Goal: Task Accomplishment & Management: Use online tool/utility

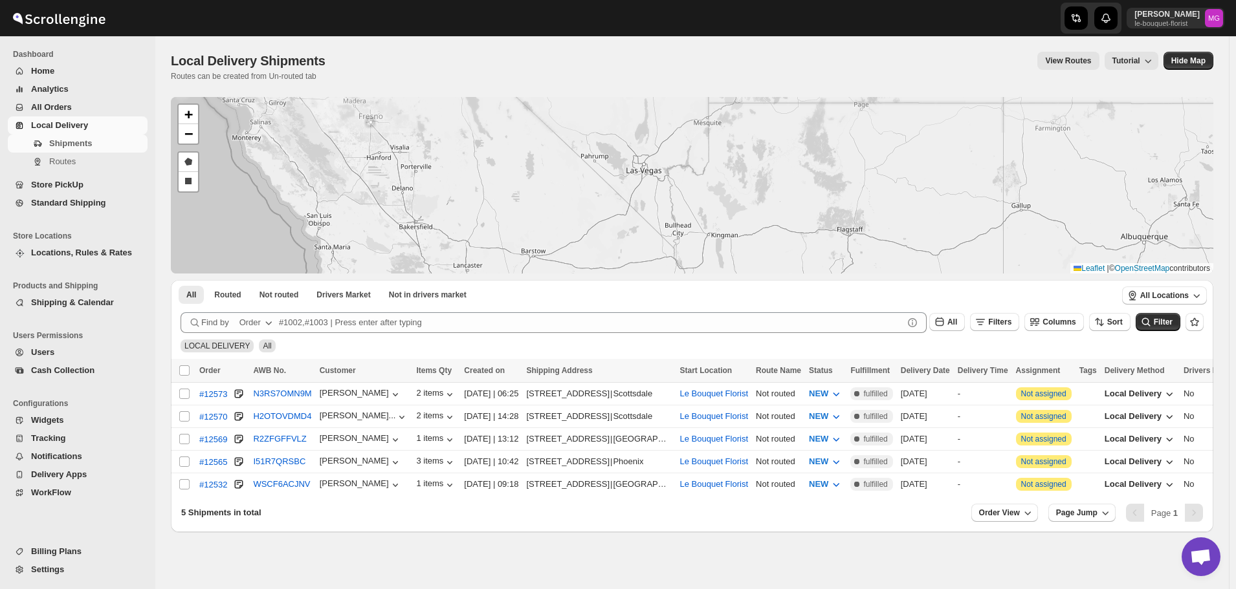
drag, startPoint x: 858, startPoint y: 199, endPoint x: 651, endPoint y: 89, distance: 234.1
click at [652, 92] on div "Local Delivery Shipments. This page is ready Local Delivery Shipments Routes ca…" at bounding box center [691, 284] width 1073 height 496
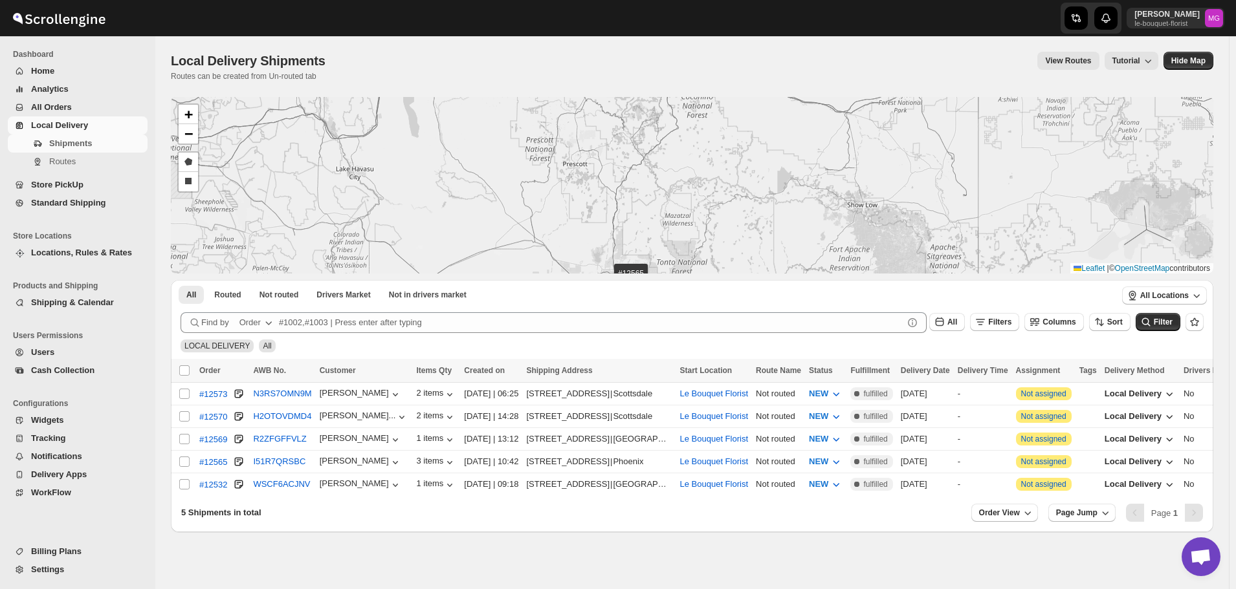
drag, startPoint x: 660, startPoint y: 191, endPoint x: 532, endPoint y: 81, distance: 168.8
click at [532, 79] on div "Local Delivery Shipments. This page is ready Local Delivery Shipments Routes ca…" at bounding box center [691, 284] width 1073 height 496
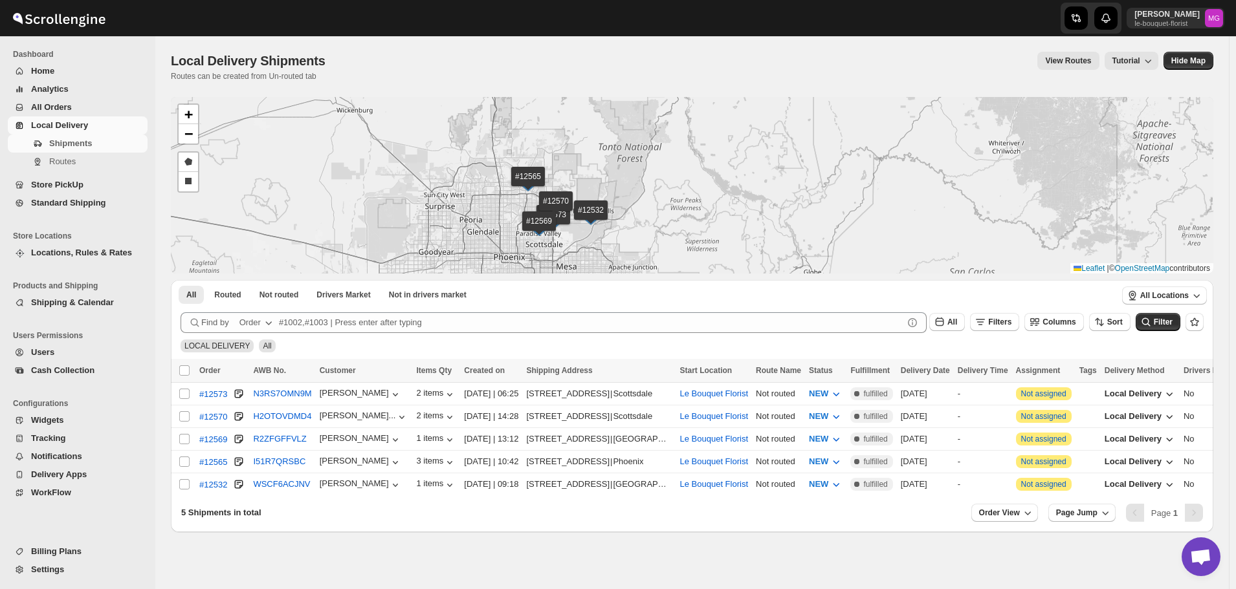
drag, startPoint x: 515, startPoint y: 197, endPoint x: 442, endPoint y: 148, distance: 88.1
click at [442, 146] on div "#12573 #12570 #12569 #12565 #12532 + − Draw a polygon Draw a rectangle Leaflet …" at bounding box center [692, 185] width 1042 height 177
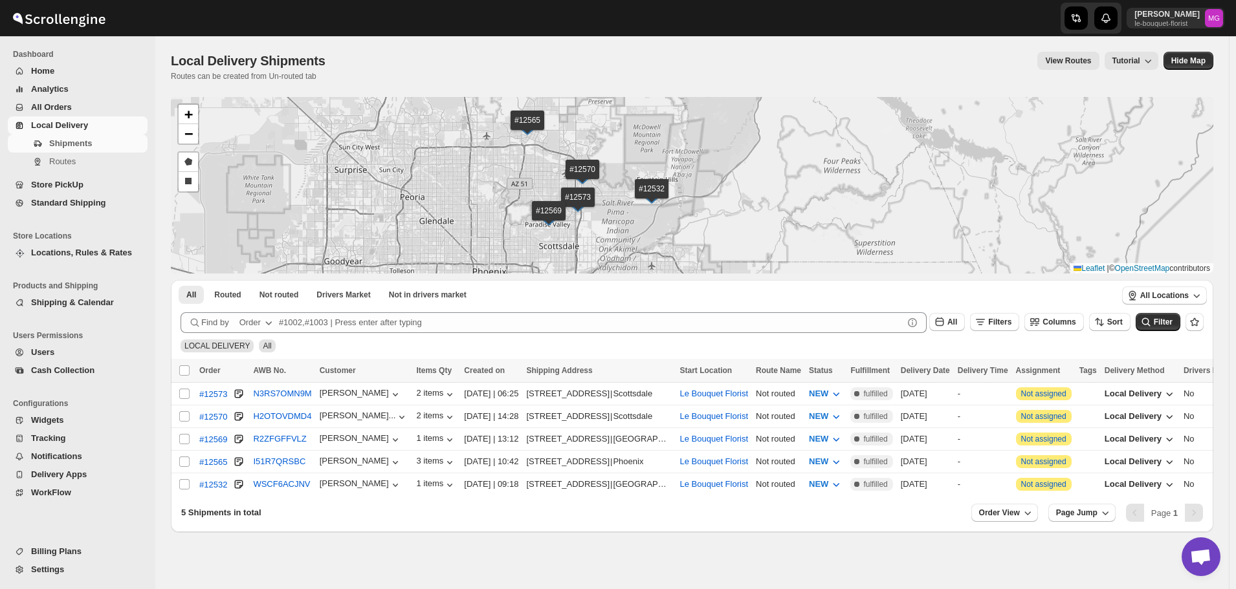
drag, startPoint x: 478, startPoint y: 203, endPoint x: 415, endPoint y: 142, distance: 87.9
click at [415, 143] on div "#12573 #12570 #12569 #12565 #12532 + − Draw a polygon Draw a rectangle Leaflet …" at bounding box center [692, 185] width 1042 height 177
click at [181, 434] on input "Select shipment" at bounding box center [184, 439] width 10 height 10
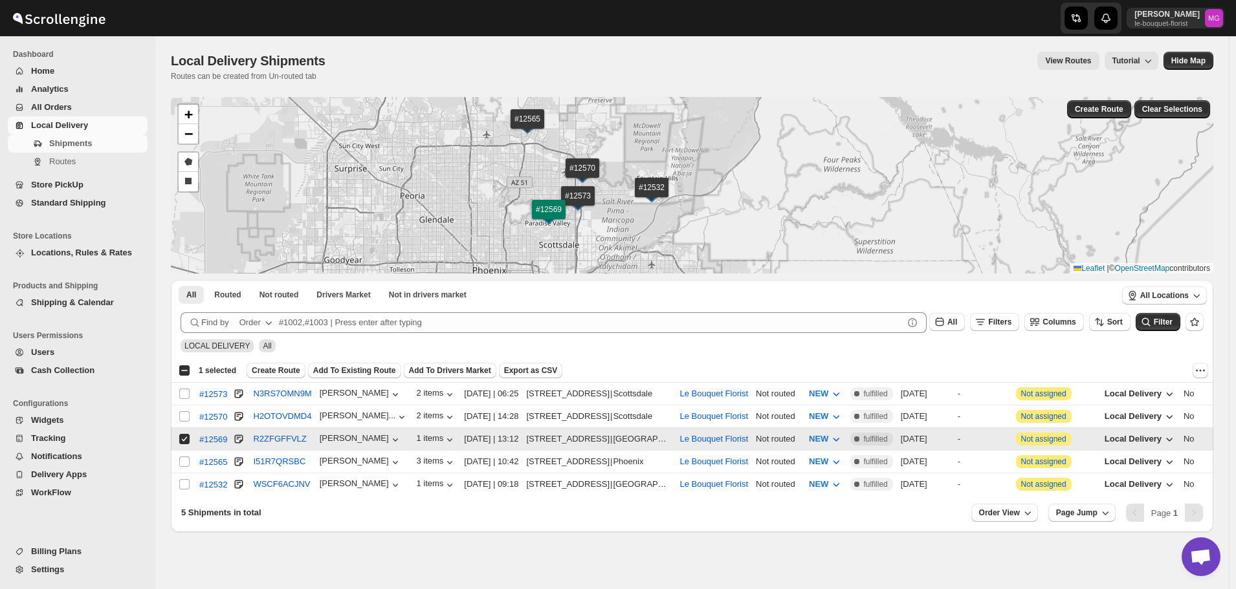
click at [182, 434] on input "Select shipment" at bounding box center [184, 439] width 10 height 10
checkbox input "false"
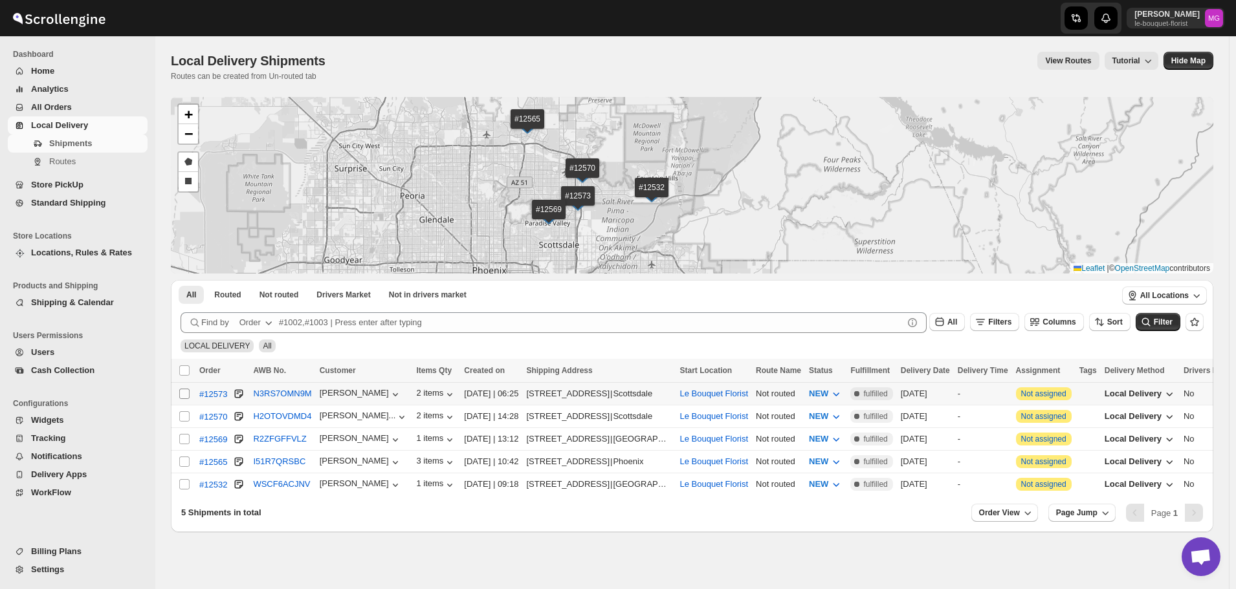
click at [179, 391] on input "Select shipment" at bounding box center [184, 394] width 10 height 10
checkbox input "true"
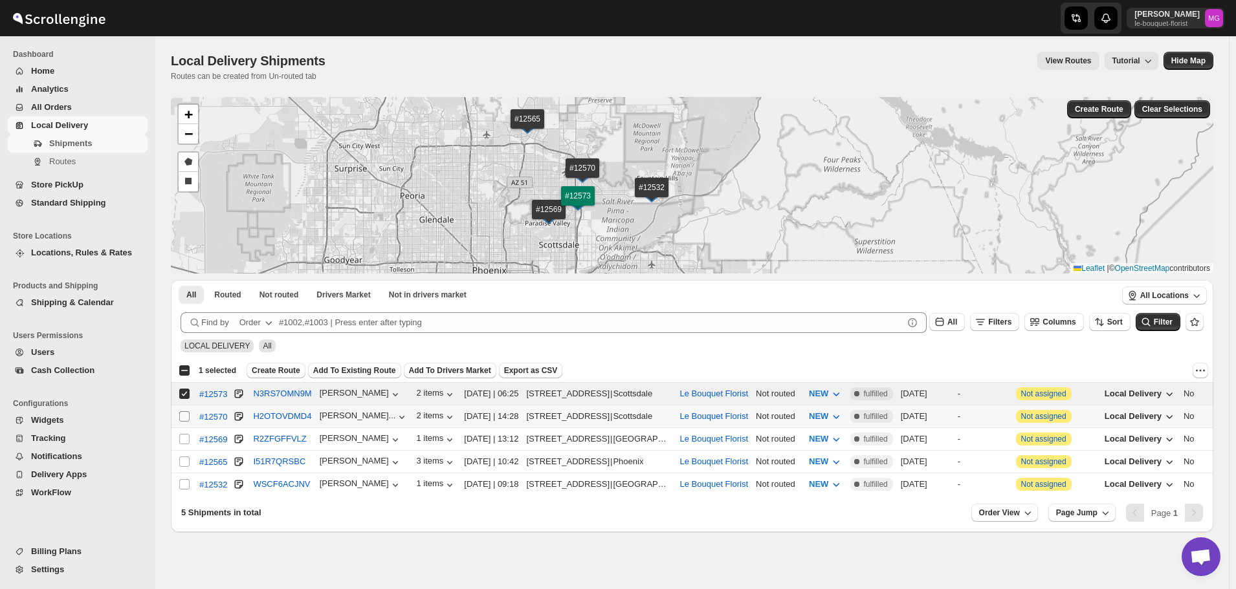
click at [179, 415] on span at bounding box center [185, 417] width 12 height 12
click at [179, 415] on input "Select shipment" at bounding box center [184, 416] width 10 height 10
click at [184, 415] on input "Select shipment" at bounding box center [184, 416] width 10 height 10
checkbox input "true"
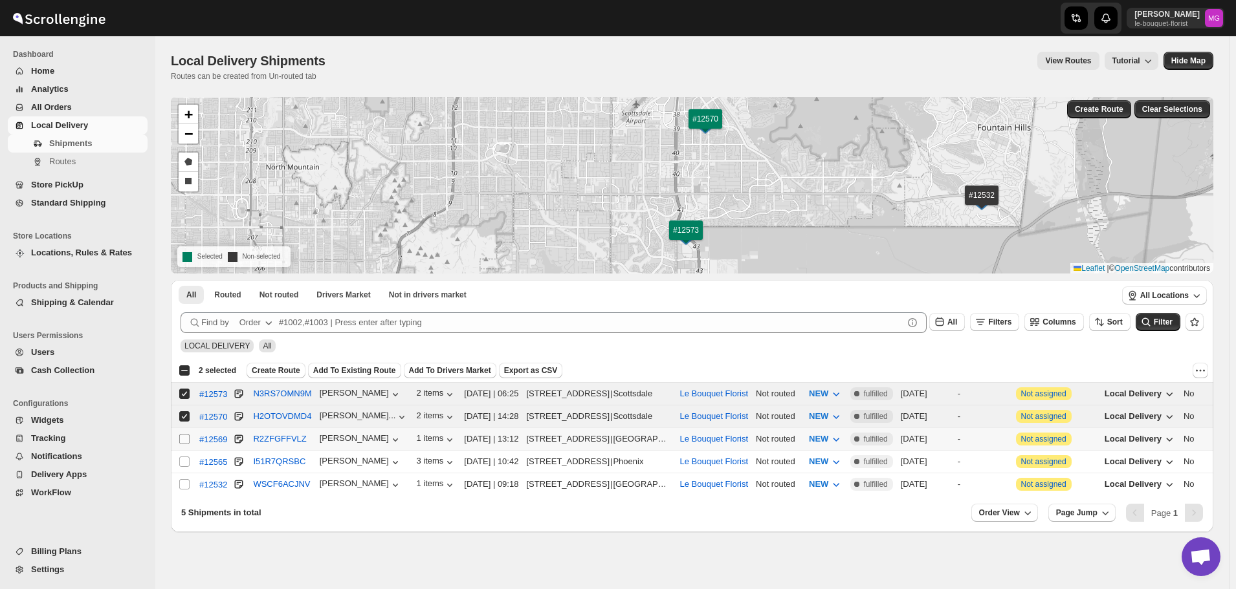
click at [186, 440] on input "Select shipment" at bounding box center [184, 439] width 10 height 10
checkbox input "true"
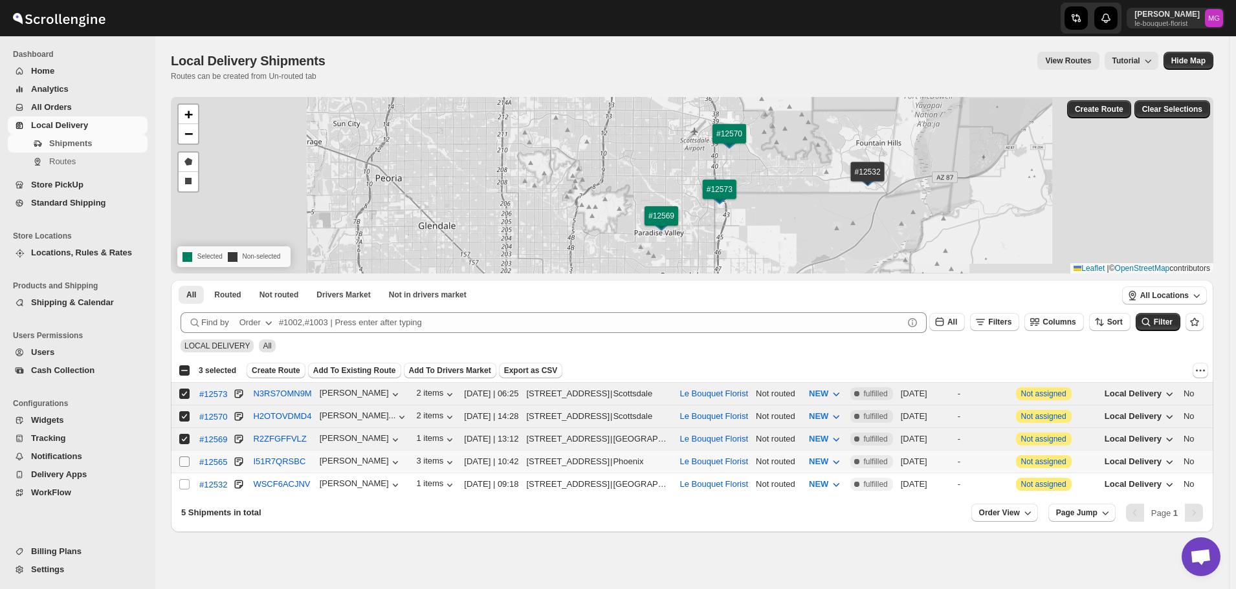
click at [182, 457] on input "Select shipment" at bounding box center [184, 462] width 10 height 10
checkbox input "true"
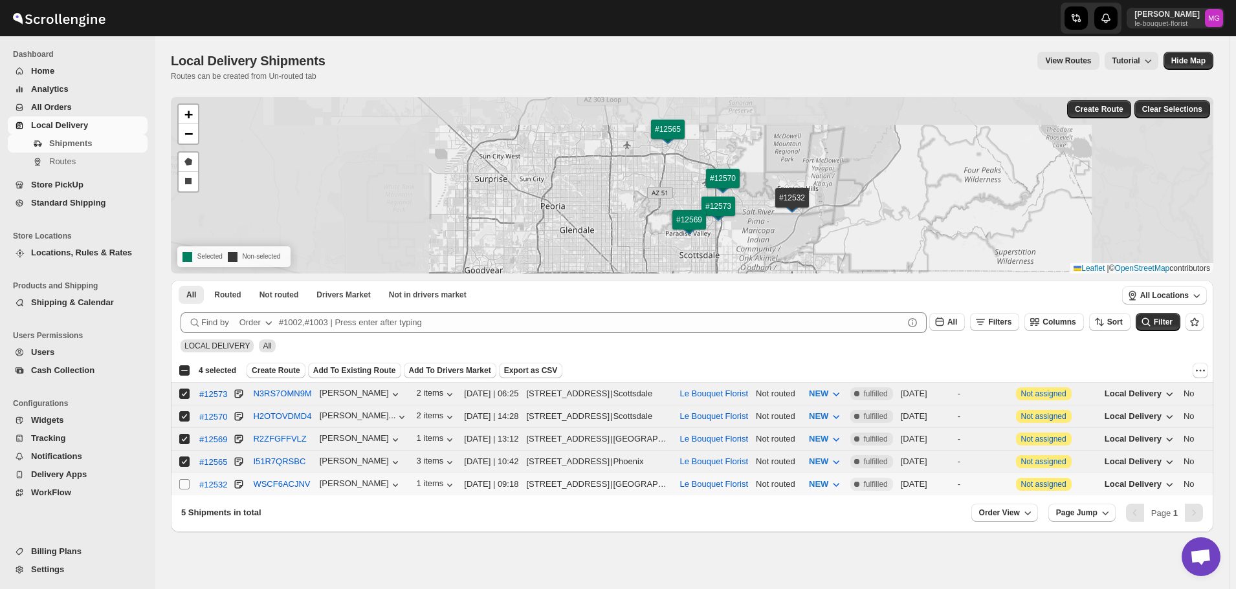
click at [184, 483] on input "Select shipment" at bounding box center [184, 484] width 10 height 10
checkbox input "true"
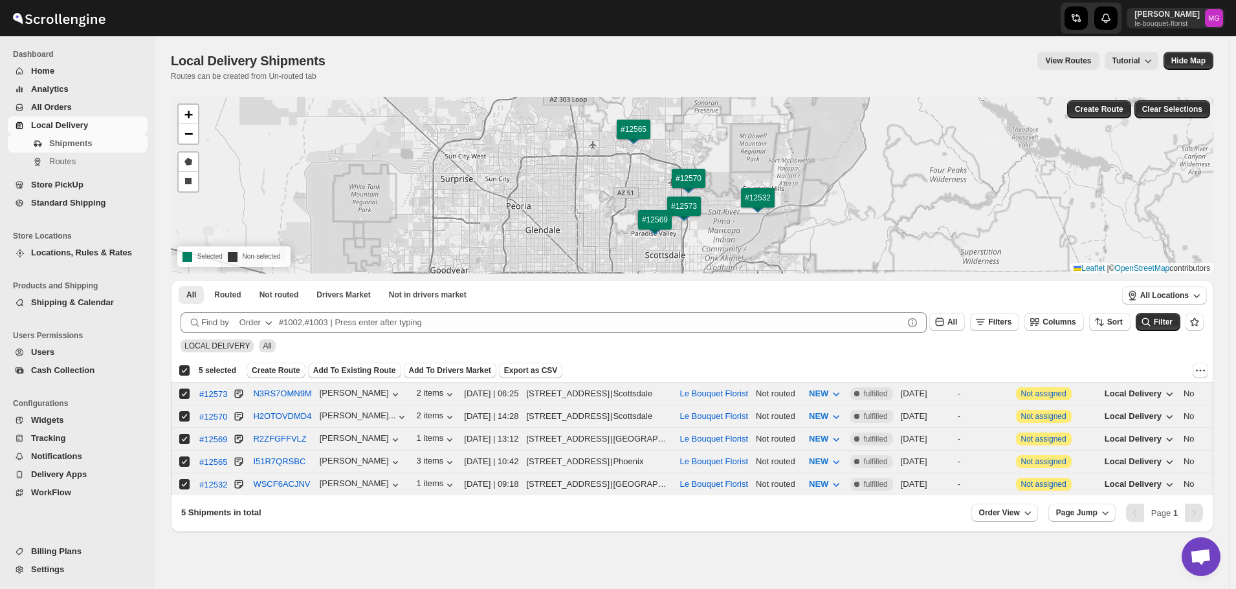
click at [279, 361] on div "Deselect all 5 shipments 5 selected Create Route Add To Existing Route Add To D…" at bounding box center [692, 370] width 1042 height 23
click at [279, 365] on button "Create Route" at bounding box center [275, 371] width 59 height 16
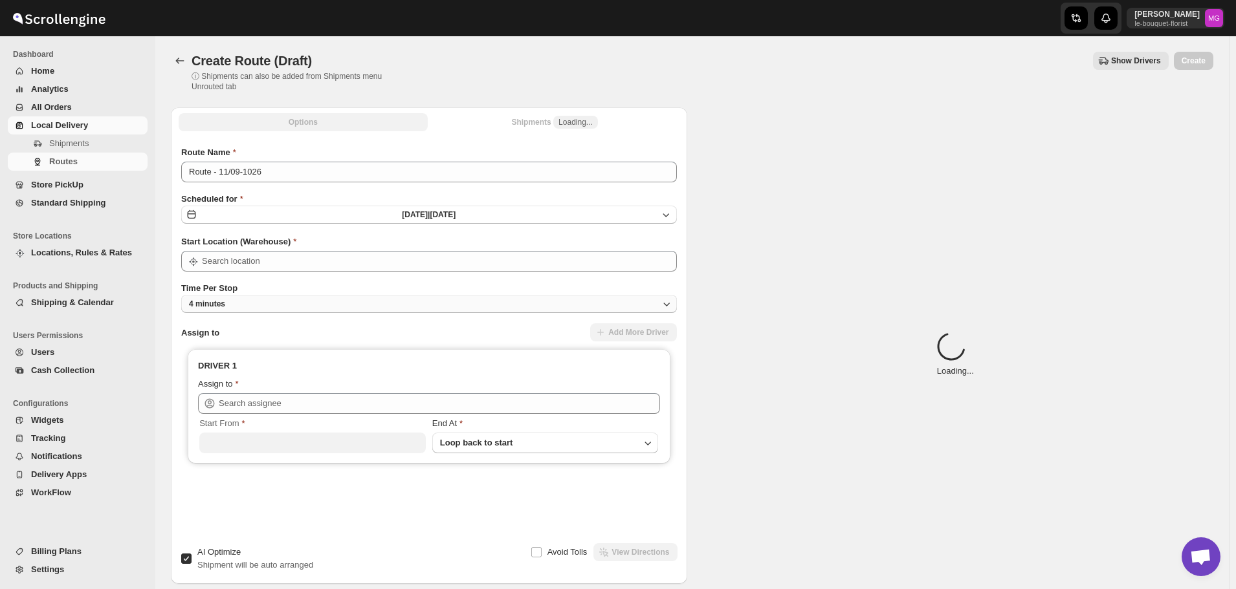
type input "Le Bouquet Florist"
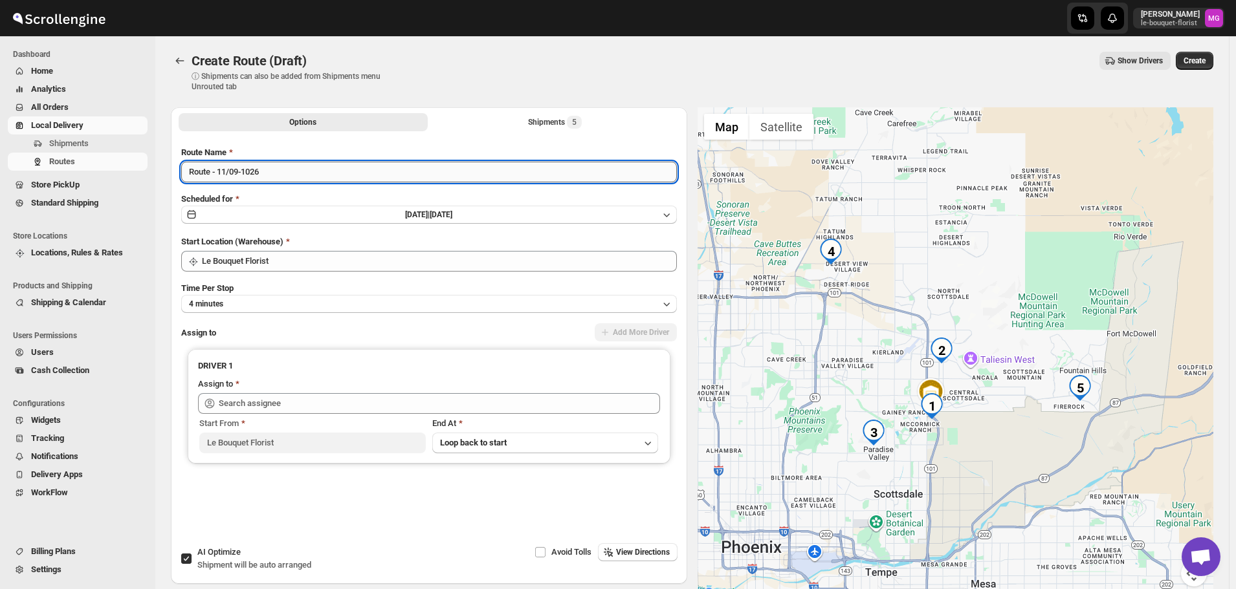
click at [250, 171] on input "Route - 11/09-1026" at bounding box center [429, 172] width 496 height 21
click at [249, 171] on input "Route - 11/09-1026" at bounding box center [429, 172] width 496 height 21
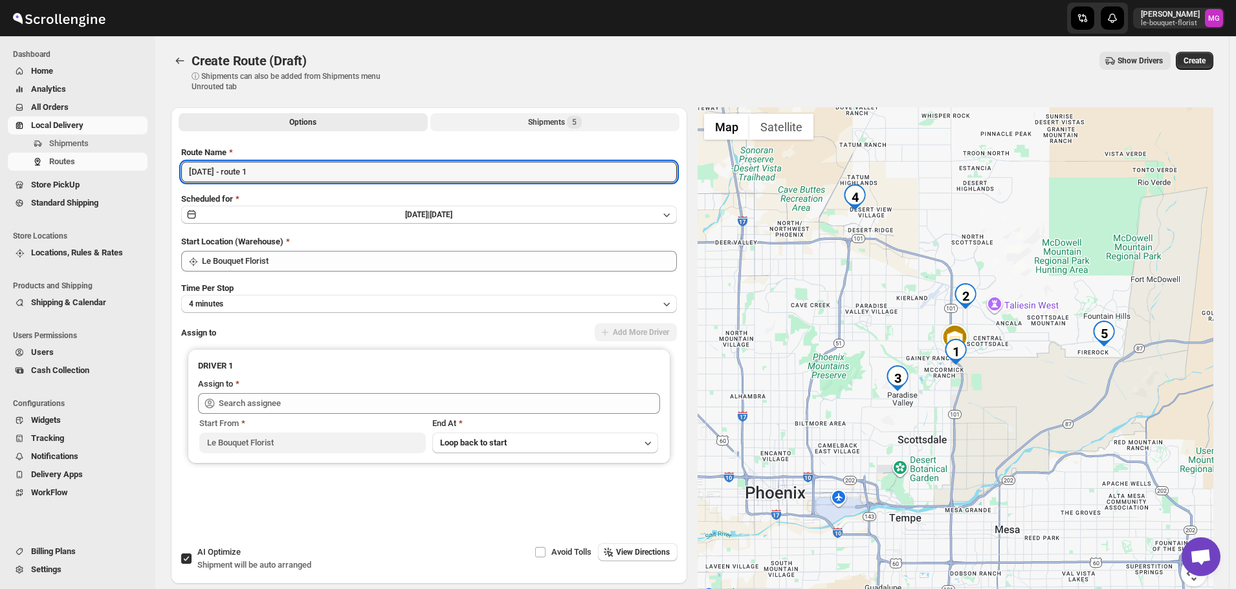
type input "[DATE] - route 1"
click at [588, 124] on button "Shipments 5" at bounding box center [554, 122] width 249 height 18
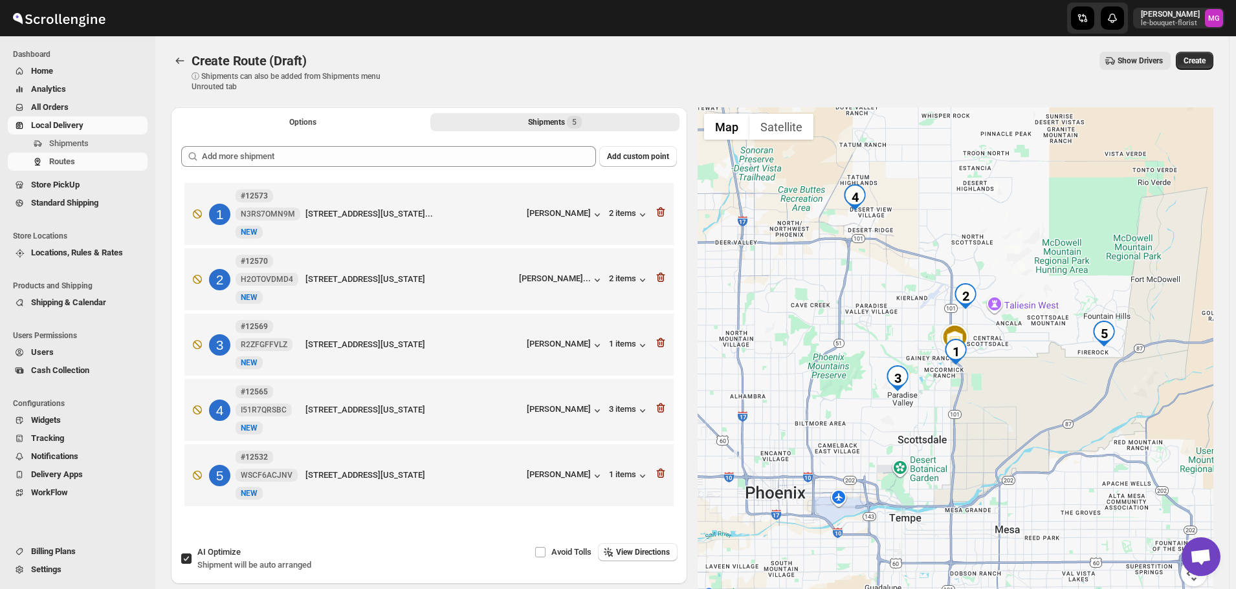
click at [188, 566] on label "AI Optimize Shipment will be auto arranged" at bounding box center [245, 558] width 131 height 31
click at [188, 564] on input "AI Optimize Shipment will be auto arranged" at bounding box center [186, 559] width 10 height 10
checkbox input "false"
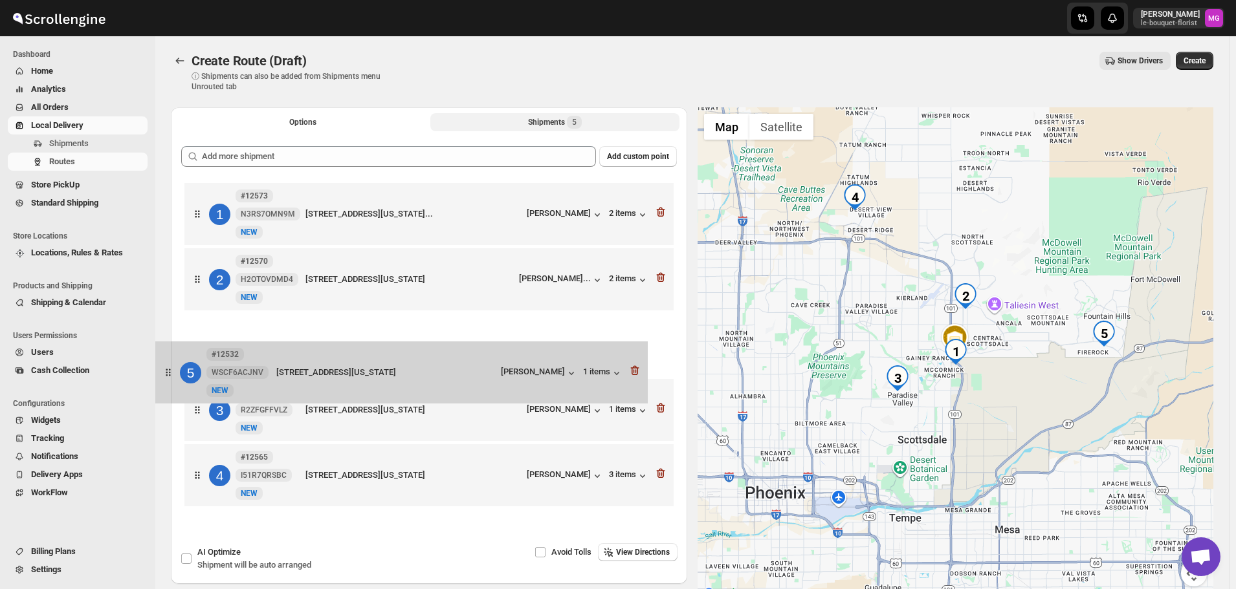
scroll to position [1, 0]
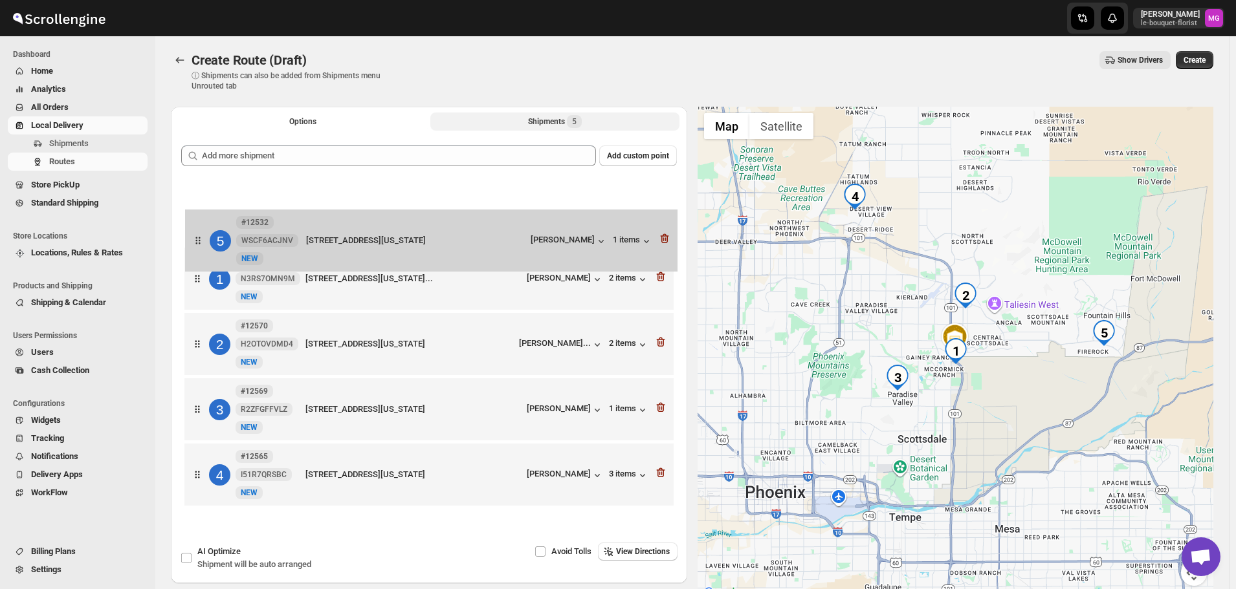
drag, startPoint x: 352, startPoint y: 492, endPoint x: 350, endPoint y: 250, distance: 242.6
click at [350, 250] on div "1 #12573 N3RS7OMN9M [GEOGRAPHIC_DATA][STREET_ADDRESS][US_STATE]... [PERSON_NAME…" at bounding box center [429, 345] width 496 height 333
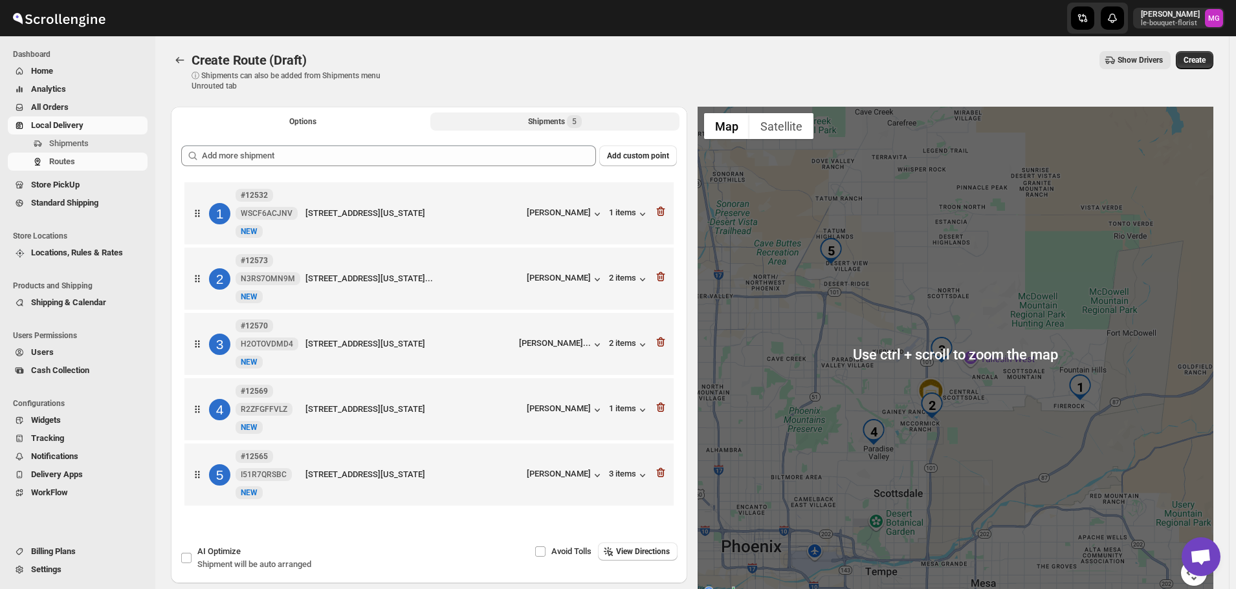
scroll to position [0, 0]
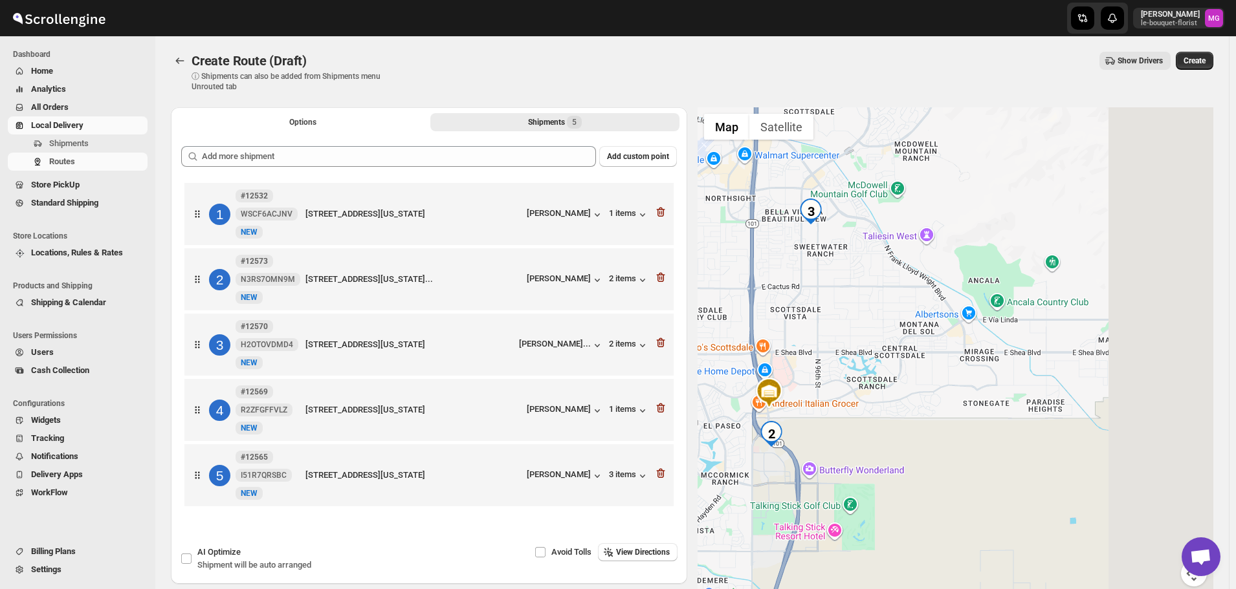
drag, startPoint x: 1048, startPoint y: 417, endPoint x: 873, endPoint y: 443, distance: 176.5
click at [873, 443] on div at bounding box center [955, 354] width 516 height 495
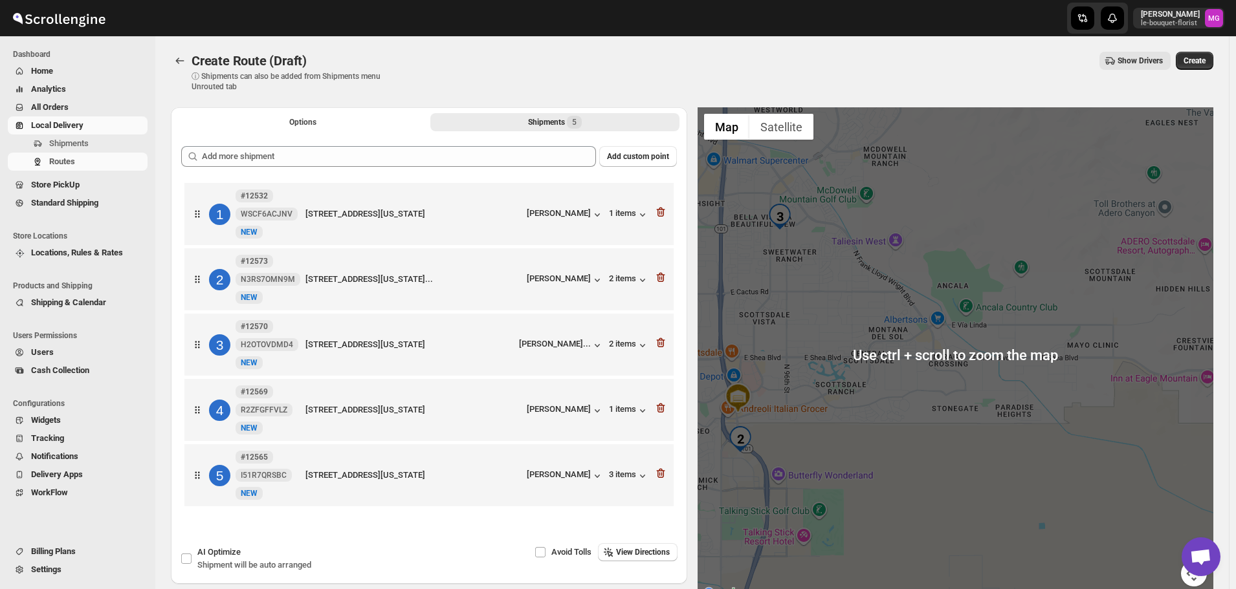
scroll to position [65, 0]
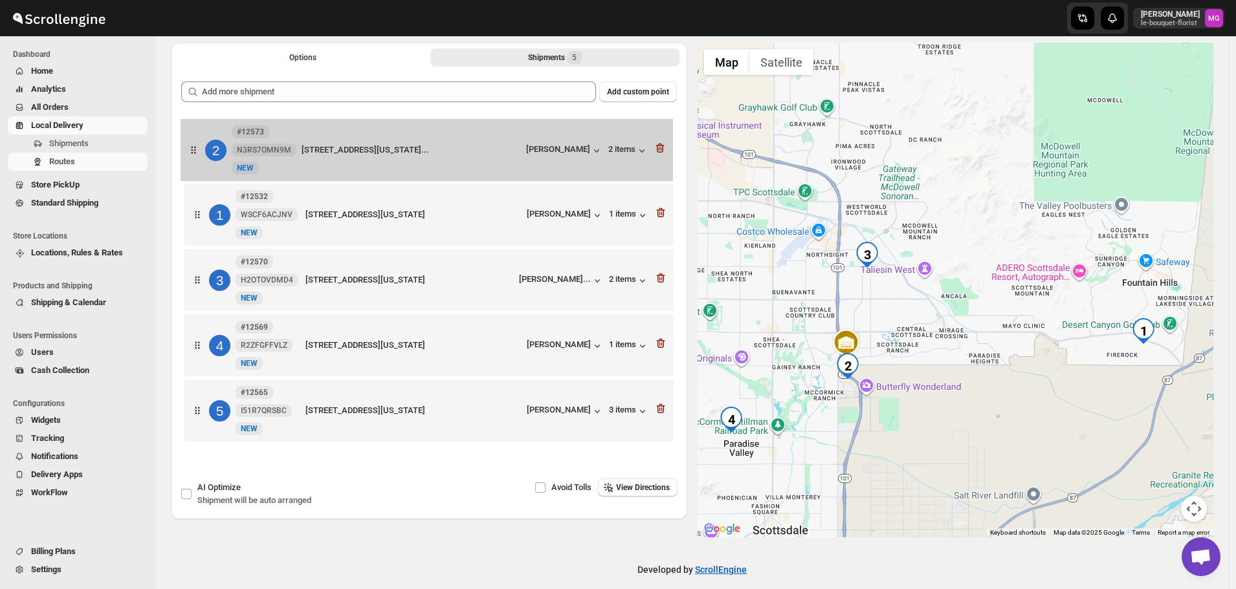
drag, startPoint x: 366, startPoint y: 219, endPoint x: 360, endPoint y: 149, distance: 70.7
click at [360, 149] on div "1 #12532 WSCF6ACJNV New NEW [STREET_ADDRESS][US_STATE] [PERSON_NAME] 1 items 2 …" at bounding box center [429, 281] width 496 height 333
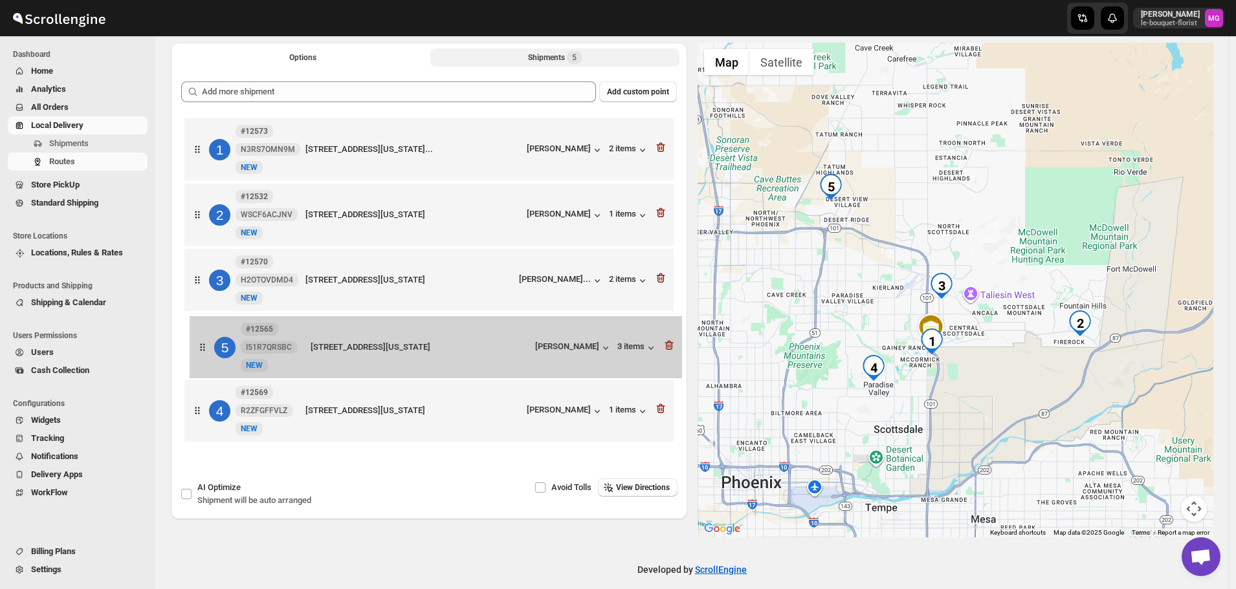
drag, startPoint x: 354, startPoint y: 420, endPoint x: 360, endPoint y: 351, distance: 68.9
click at [360, 351] on div "1 #12573 N3RS7OMN9M [GEOGRAPHIC_DATA][STREET_ADDRESS][US_STATE]... [PERSON_NAME…" at bounding box center [429, 281] width 496 height 333
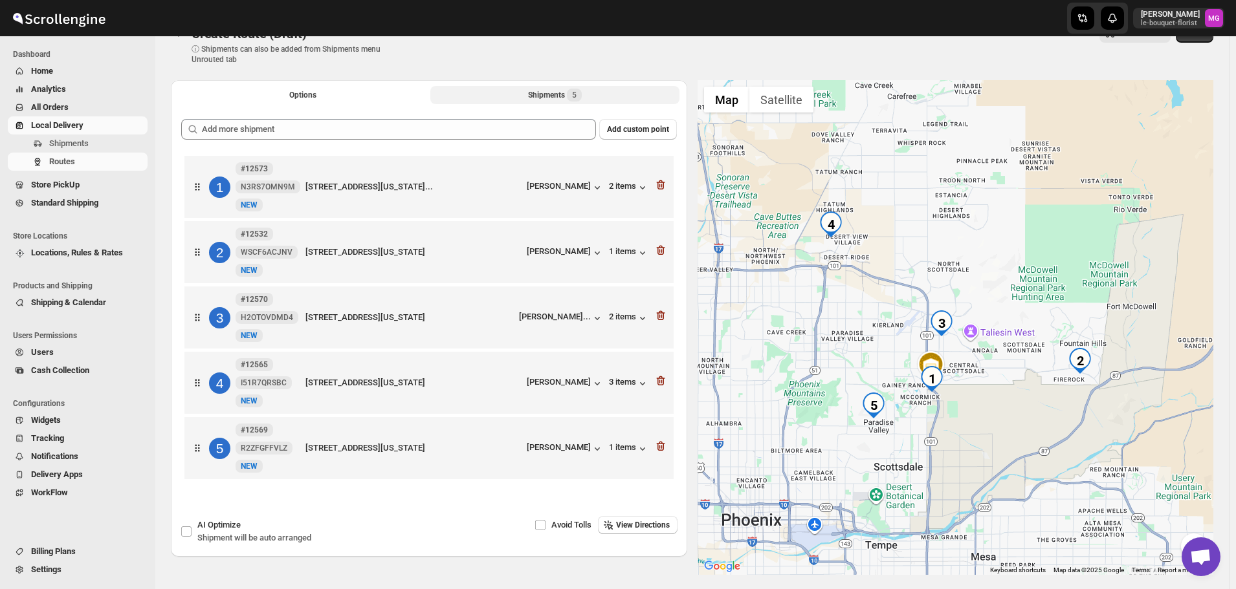
scroll to position [0, 0]
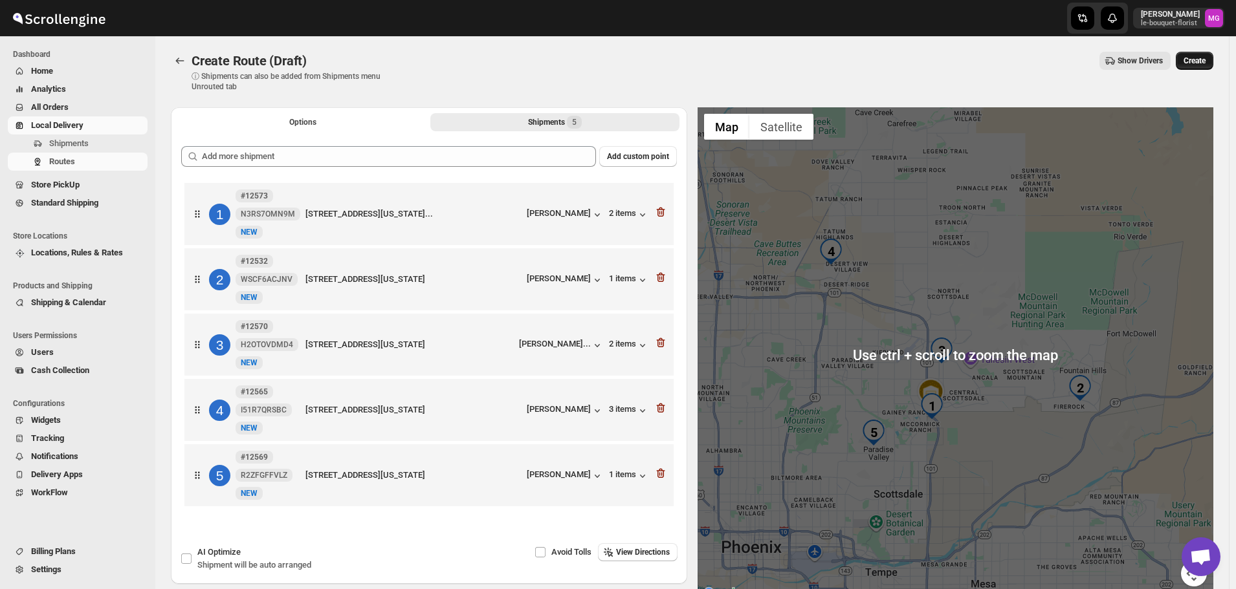
click at [1197, 67] on button "Create" at bounding box center [1195, 61] width 38 height 18
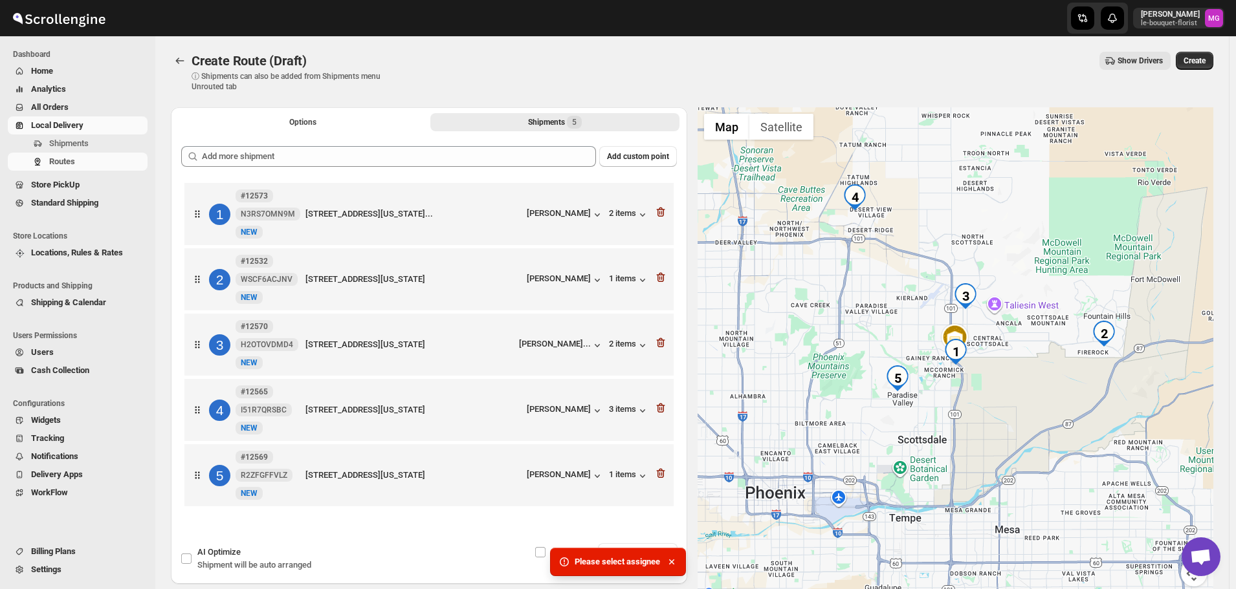
click at [286, 135] on div "Options Shipments 5 More views Options Shipments 5 More views" at bounding box center [429, 121] width 516 height 28
click at [295, 110] on div "Options Shipments 5 More views Options Shipments 5 More views" at bounding box center [429, 121] width 516 height 28
click at [294, 124] on span "Options" at bounding box center [302, 122] width 27 height 10
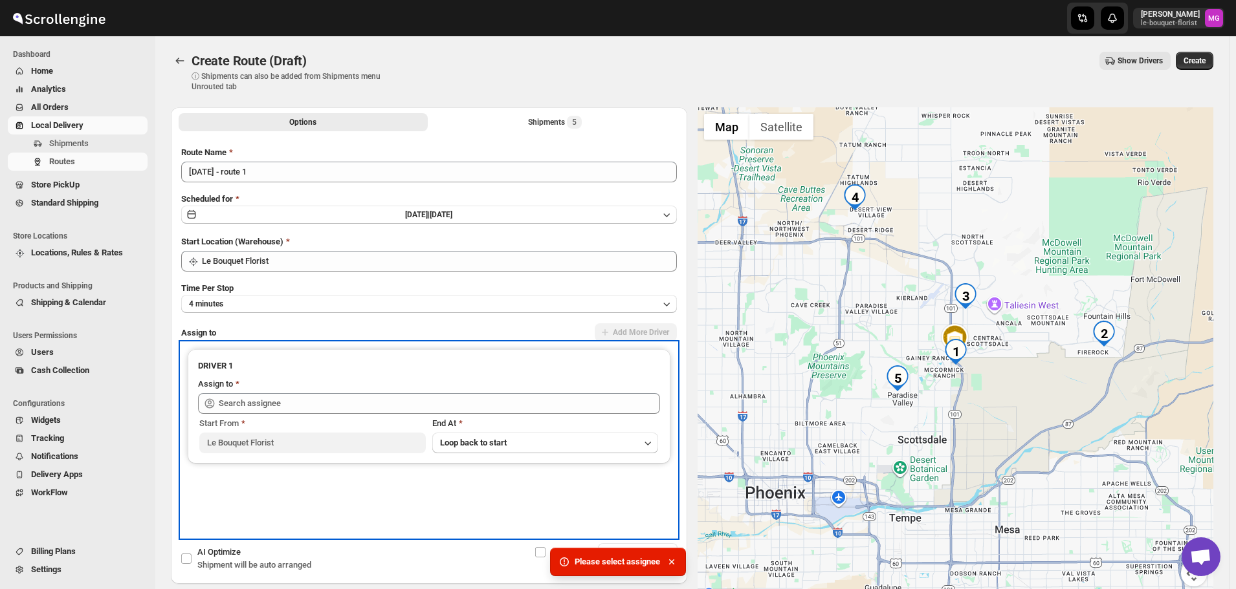
click at [272, 391] on div "Assign to" at bounding box center [429, 386] width 462 height 16
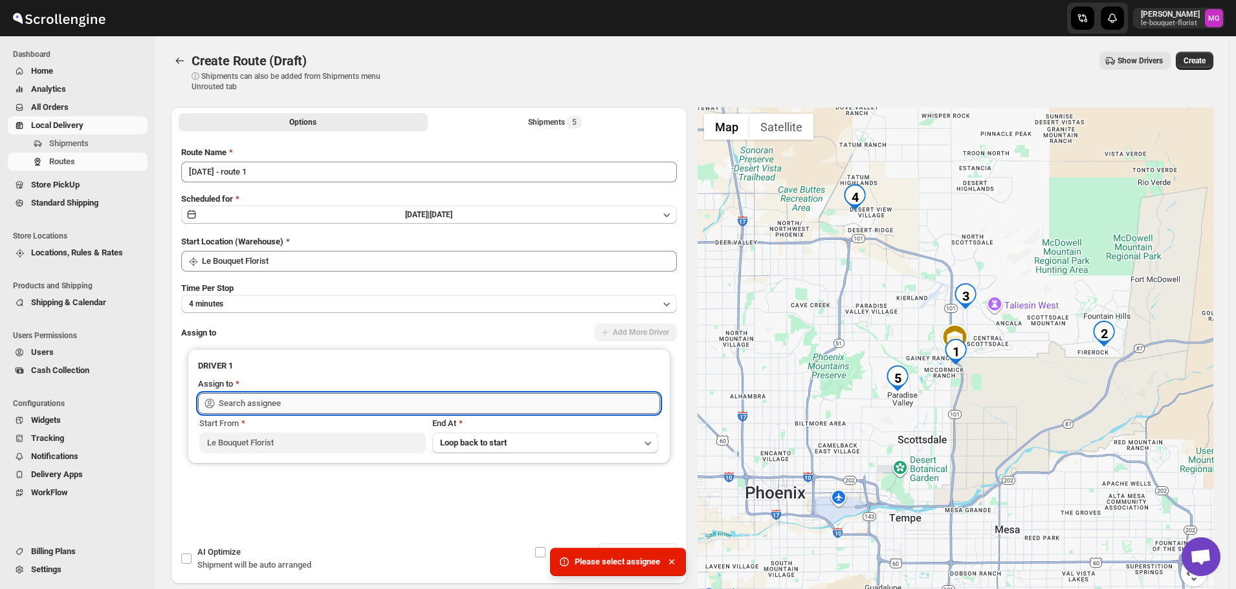
click at [272, 399] on input "text" at bounding box center [439, 403] width 441 height 21
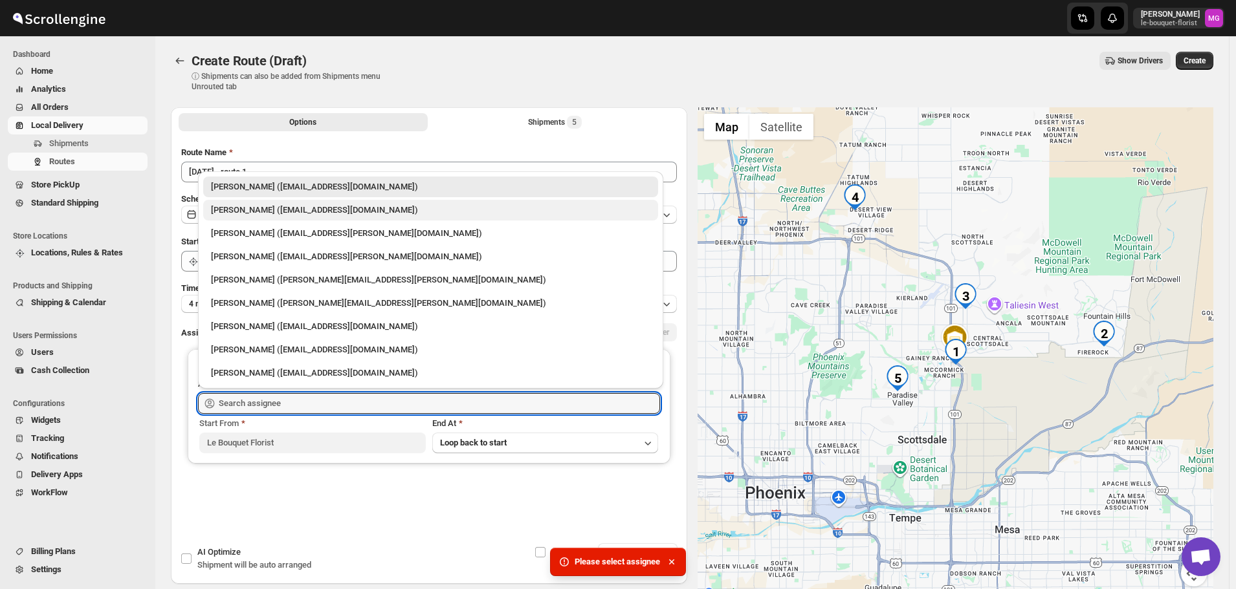
click at [259, 217] on div "[PERSON_NAME] ([EMAIL_ADDRESS][DOMAIN_NAME])" at bounding box center [430, 210] width 455 height 21
type input "[PERSON_NAME] ([EMAIL_ADDRESS][DOMAIN_NAME])"
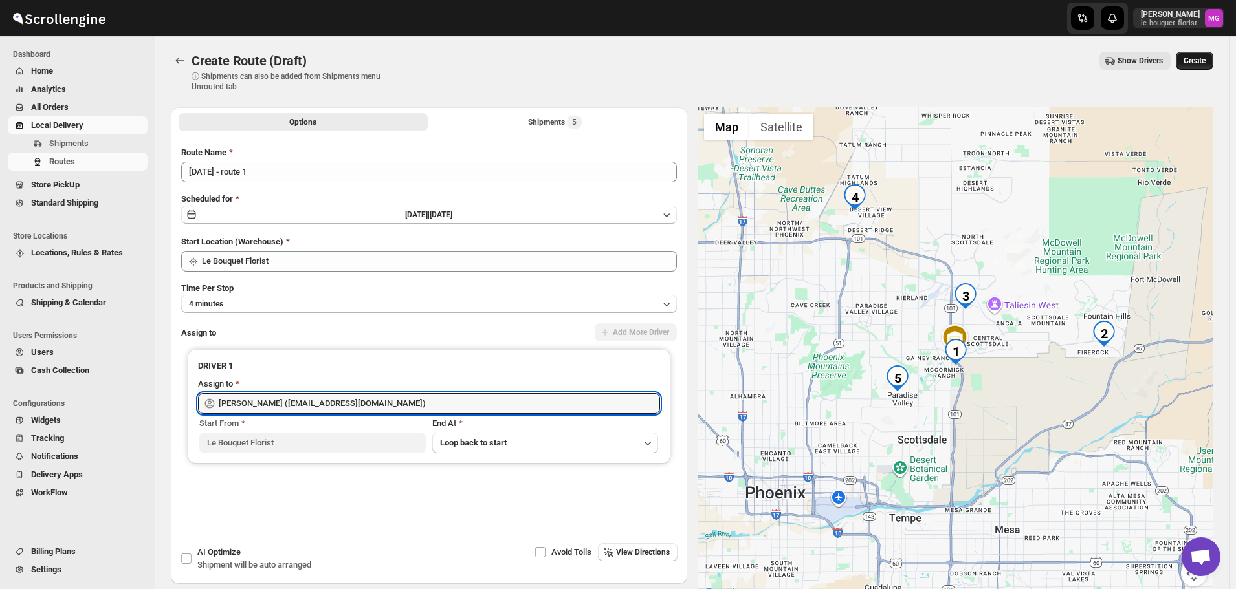
click at [1191, 65] on span "Create" at bounding box center [1194, 61] width 22 height 10
